Goal: Task Accomplishment & Management: Manage account settings

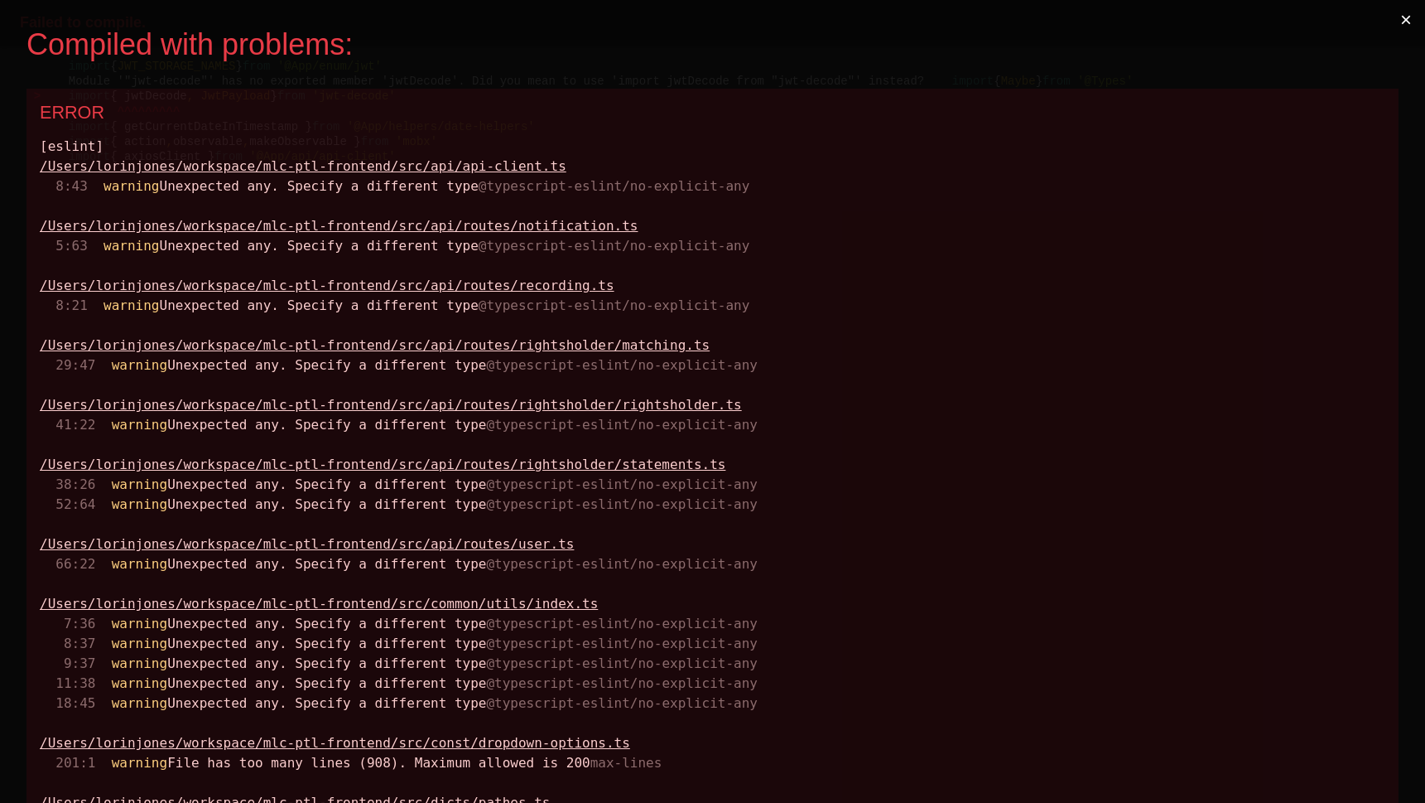
click at [1404, 19] on button "×" at bounding box center [1406, 20] width 38 height 40
